Goal: Task Accomplishment & Management: Use online tool/utility

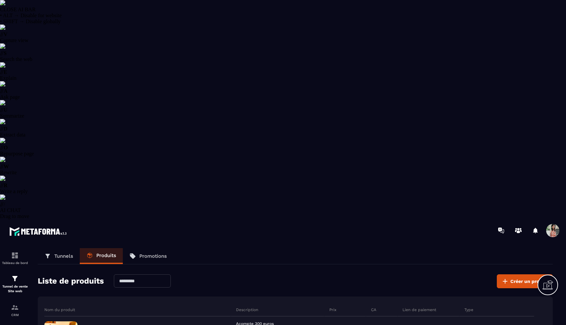
select select "******"
click at [11, 275] on div "Tunnel de vente Site web" at bounding box center [15, 284] width 26 height 19
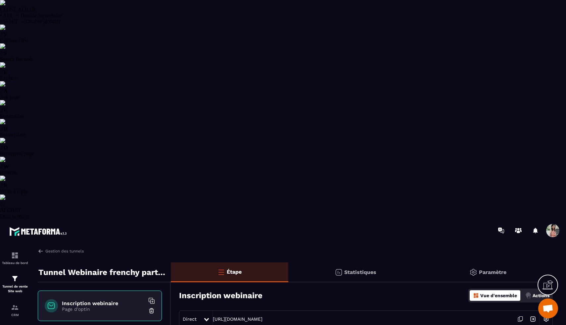
scroll to position [164, 0]
